Goal: Obtain resource: Download file/media

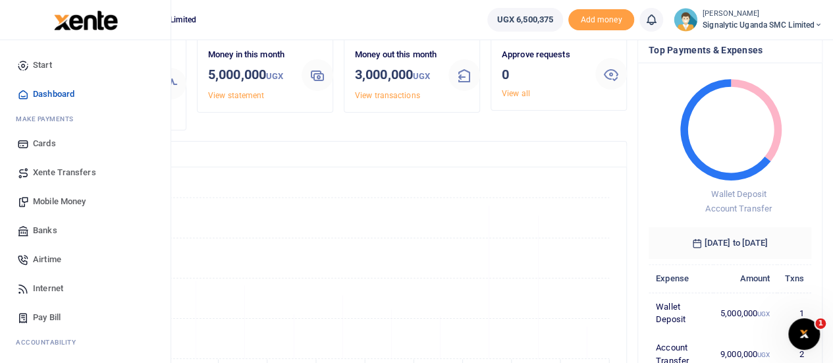
scroll to position [53, 0]
click at [7, 143] on div "Start Dashboard M ake Payments Cards Xente Transfers Mobile Money Banks Airtime…" at bounding box center [85, 255] width 171 height 430
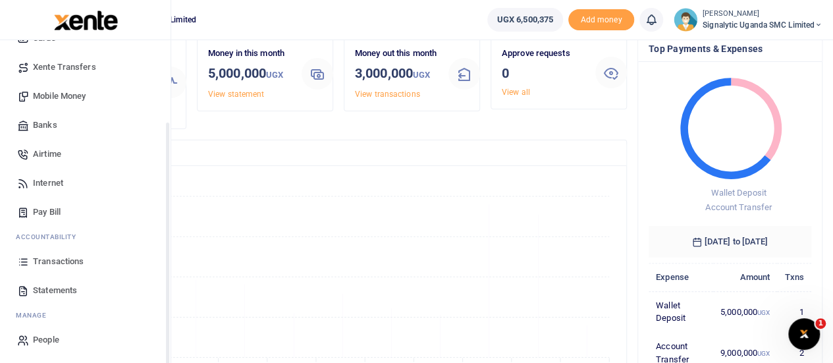
scroll to position [107, 0]
click at [67, 291] on span "Statements" at bounding box center [55, 289] width 44 height 13
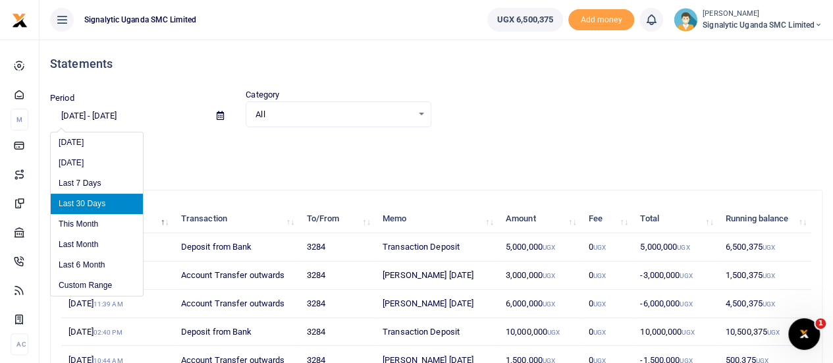
click at [97, 114] on input "09/04/2025 - 10/03/2025" at bounding box center [128, 116] width 156 height 22
click at [90, 238] on li "Last Month" at bounding box center [97, 245] width 92 height 20
type input "09/01/2025 - 09/30/2025"
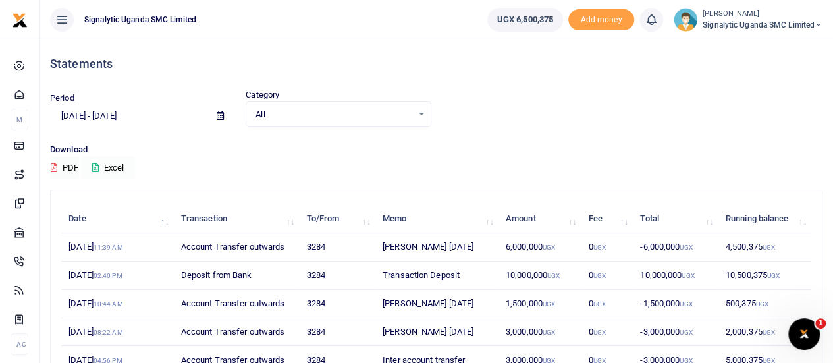
click at [113, 168] on button "Excel" at bounding box center [108, 168] width 54 height 22
click at [818, 22] on icon at bounding box center [819, 24] width 8 height 9
click at [783, 42] on link "Switch accounts" at bounding box center [773, 48] width 104 height 18
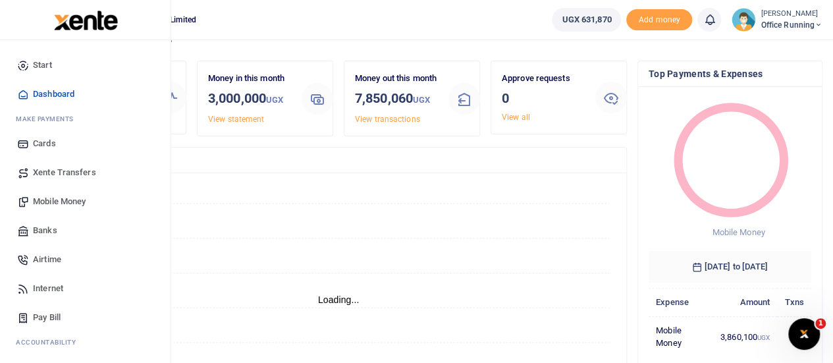
scroll to position [53, 0]
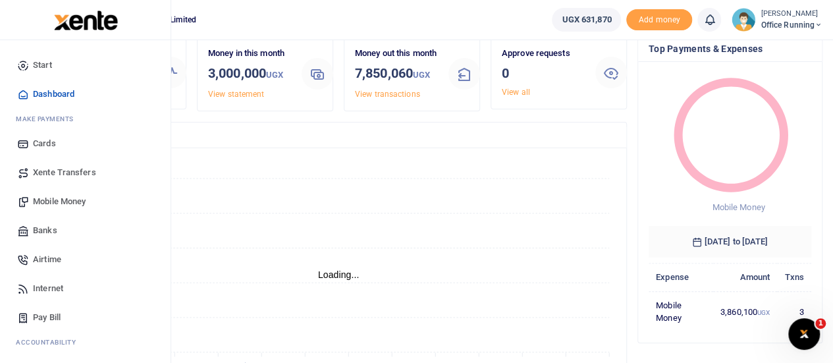
click at [22, 237] on link "Banks" at bounding box center [86, 230] width 150 height 29
click at [94, 68] on link "Start" at bounding box center [86, 65] width 150 height 29
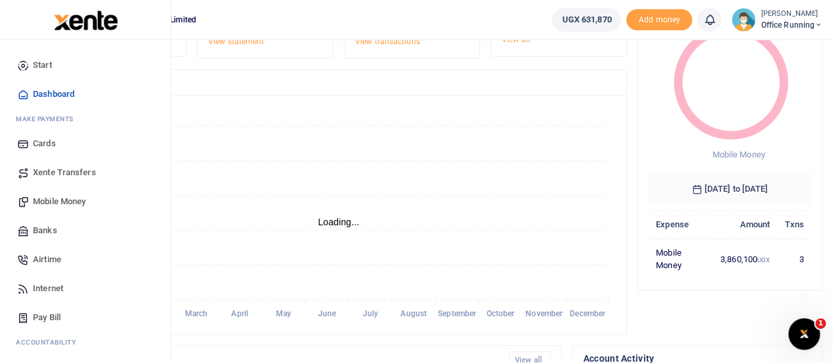
scroll to position [132, 0]
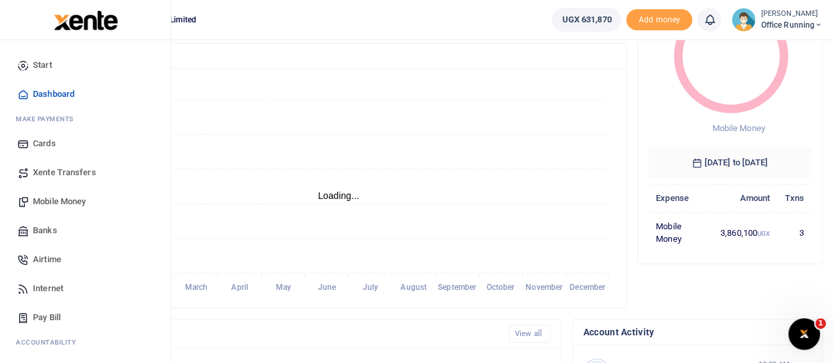
click at [113, 312] on link "Pay Bill" at bounding box center [86, 317] width 150 height 29
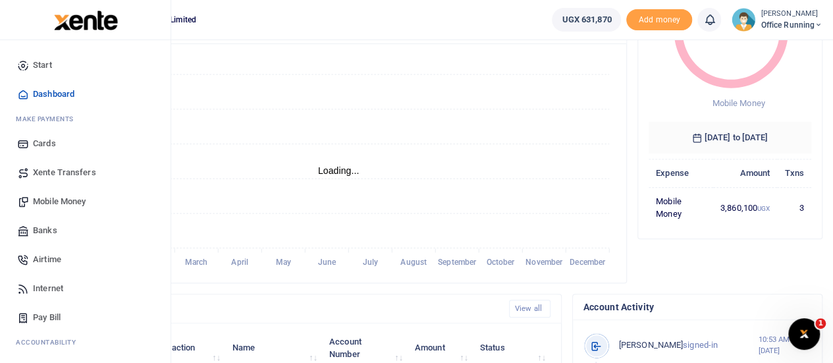
scroll to position [158, 0]
click at [0, 175] on div "Start Dashboard M ake Payments Cards Xente Transfers Mobile Money Banks Airtime…" at bounding box center [85, 255] width 171 height 430
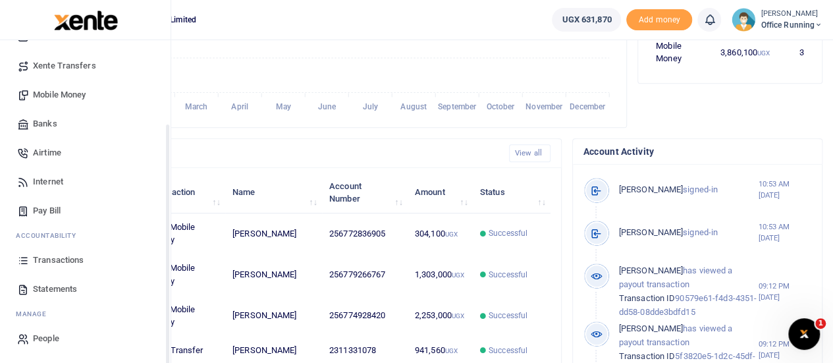
scroll to position [316, 0]
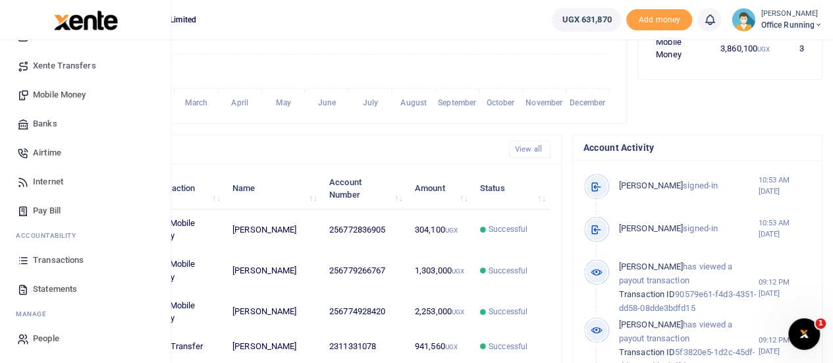
click at [58, 284] on span "Statements" at bounding box center [55, 289] width 44 height 13
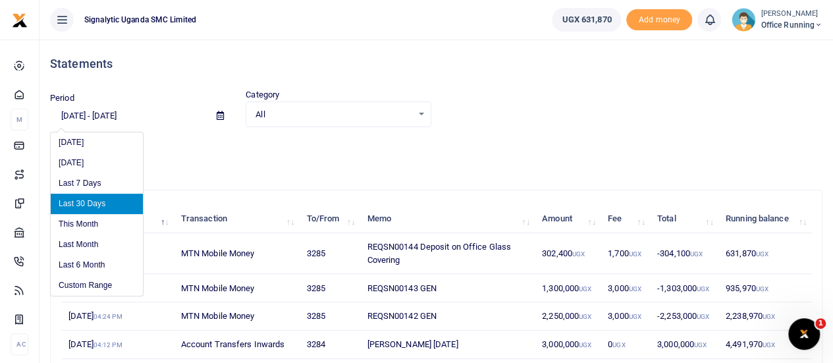
click at [67, 120] on input "09/04/2025 - 10/03/2025" at bounding box center [128, 116] width 156 height 22
click at [81, 243] on li "Last Month" at bounding box center [97, 245] width 92 height 20
type input "09/01/2025 - 09/30/2025"
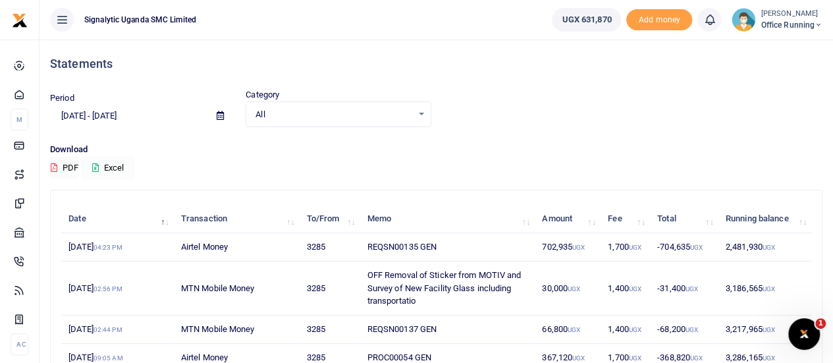
click at [116, 167] on button "Excel" at bounding box center [108, 168] width 54 height 22
click at [815, 26] on icon at bounding box center [819, 24] width 8 height 9
click at [770, 44] on link "Switch accounts" at bounding box center [791, 48] width 104 height 18
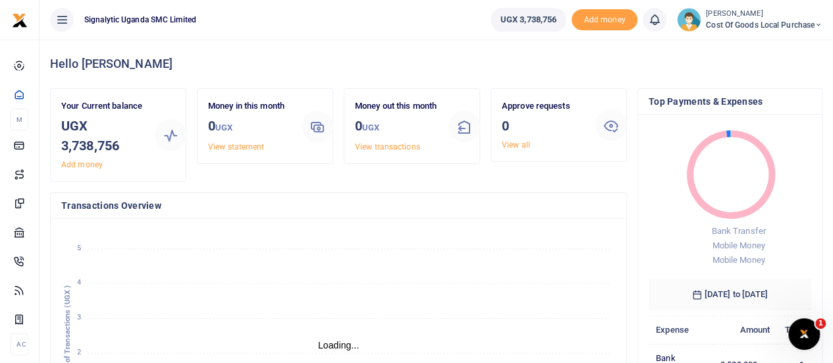
scroll to position [11, 11]
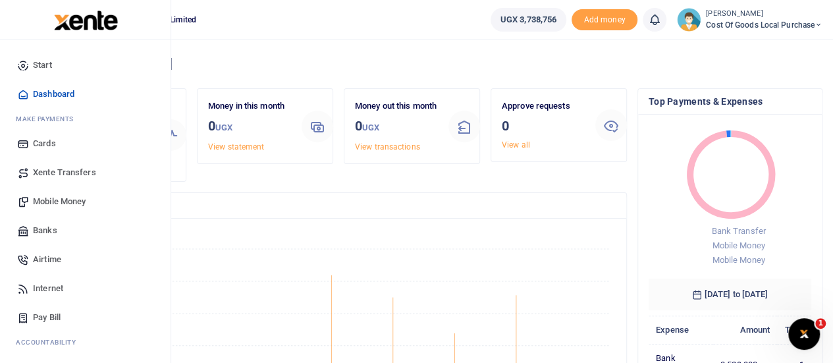
click at [5, 255] on div "Start Dashboard M ake Payments Cards Xente Transfers Mobile Money Banks Airtime…" at bounding box center [85, 255] width 171 height 430
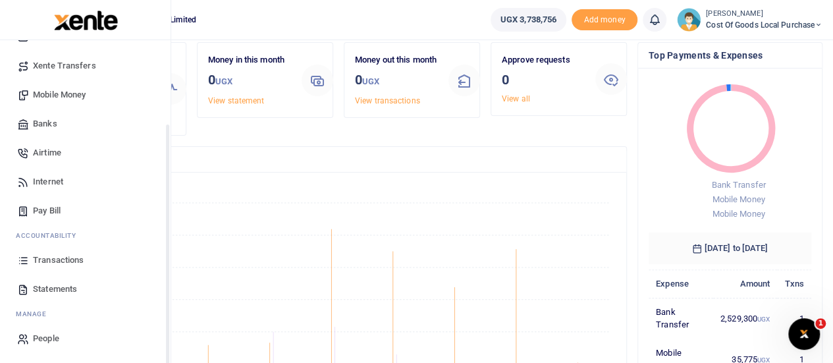
scroll to position [132, 0]
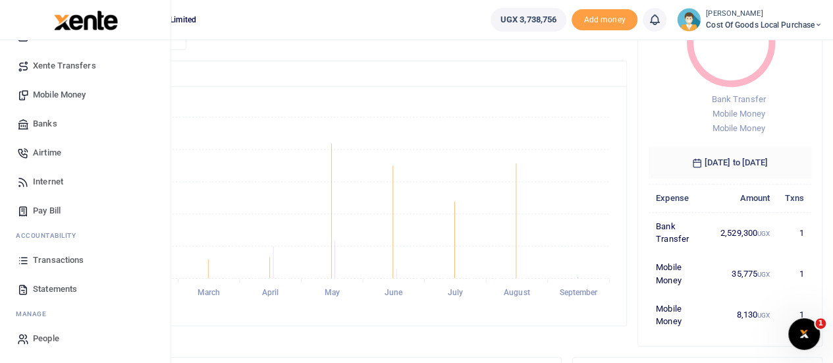
click at [67, 289] on span "Statements" at bounding box center [55, 289] width 44 height 13
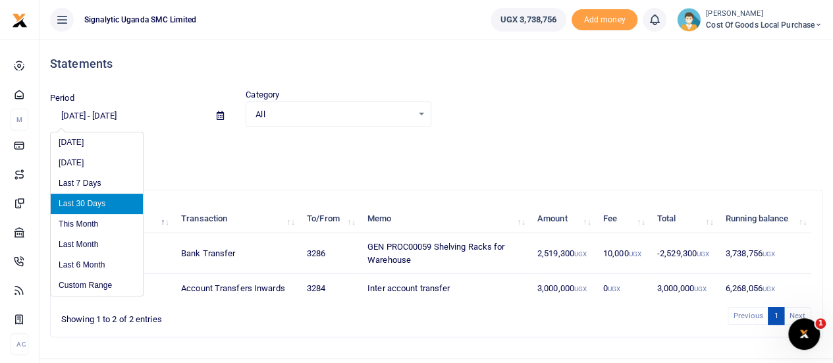
click at [123, 113] on input "[DATE] - [DATE]" at bounding box center [128, 116] width 156 height 22
click at [92, 240] on li "Last Month" at bounding box center [97, 245] width 92 height 20
type input "[DATE] - [DATE]"
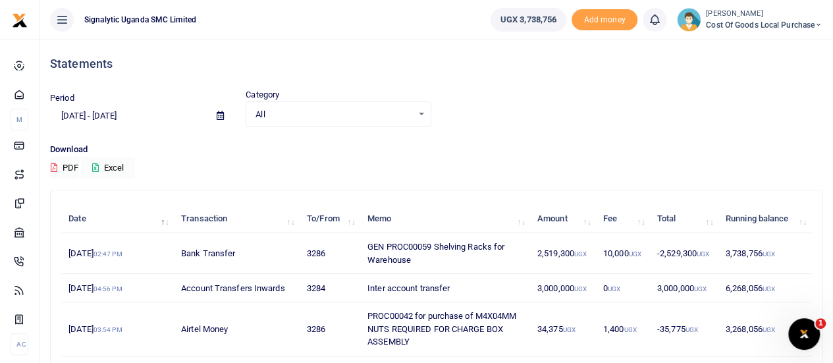
click at [828, 182] on div "Statements Period 09/01/2025 - 09/30/2025 Category All Select an option... All …" at bounding box center [437, 264] width 794 height 449
click at [106, 166] on button "Excel" at bounding box center [108, 168] width 54 height 22
